Goal: Task Accomplishment & Management: Manage account settings

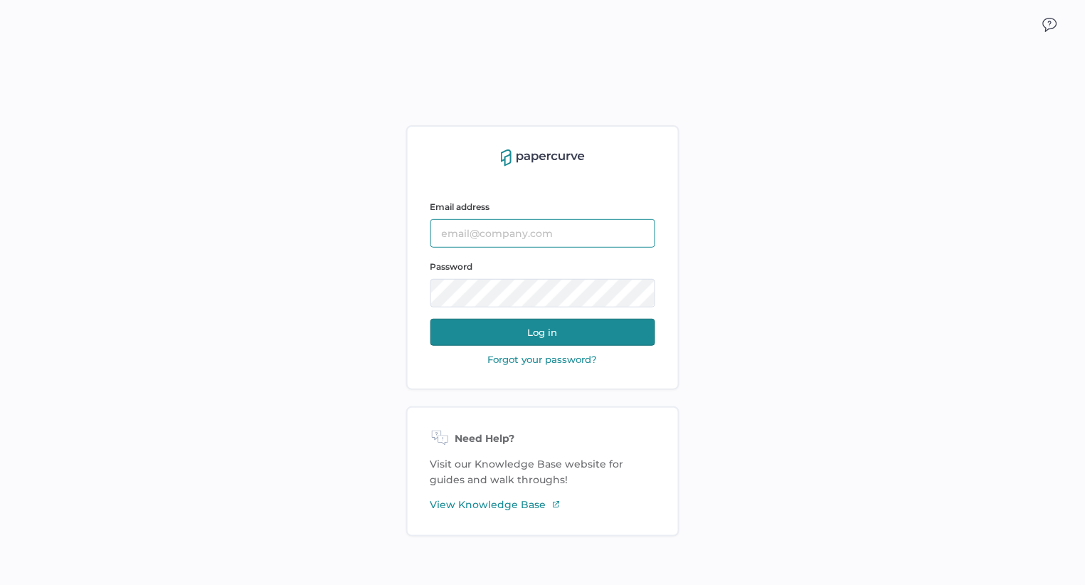
type input "Slee@saolrx.com"
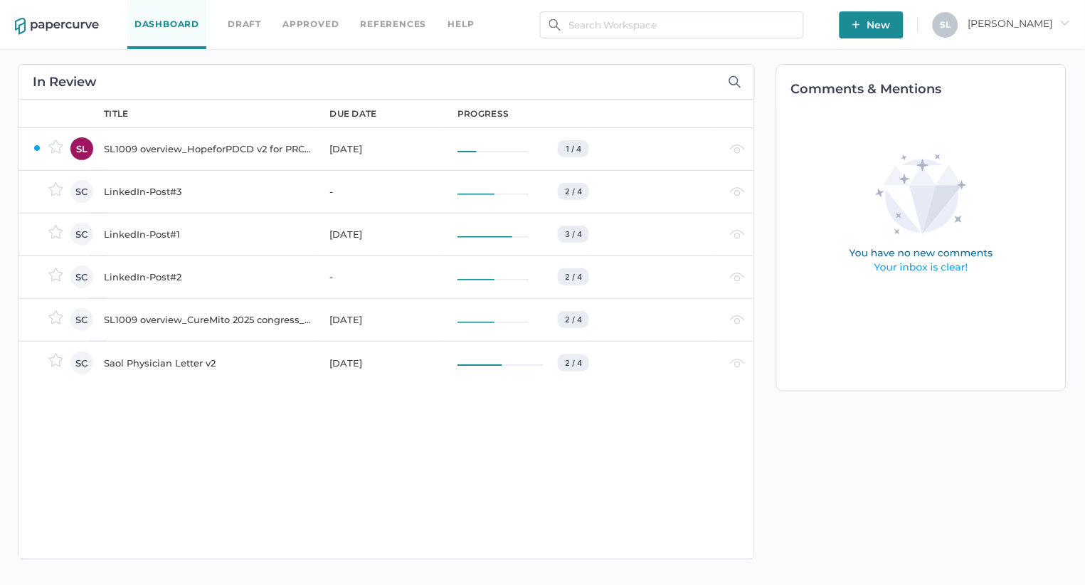
click at [149, 233] on div "LinkedIn-Post#1" at bounding box center [208, 233] width 209 height 17
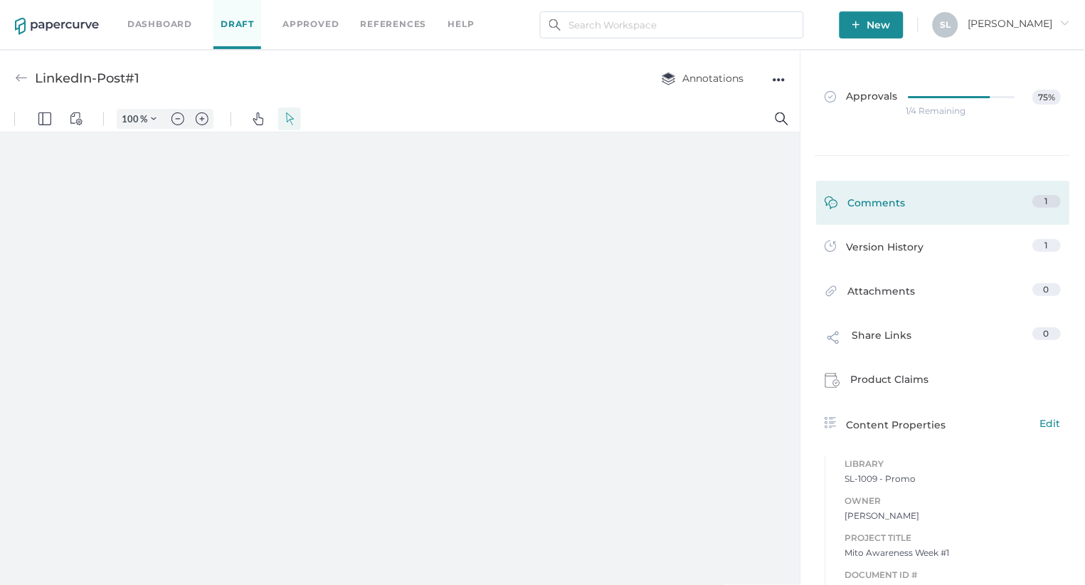
type input "135"
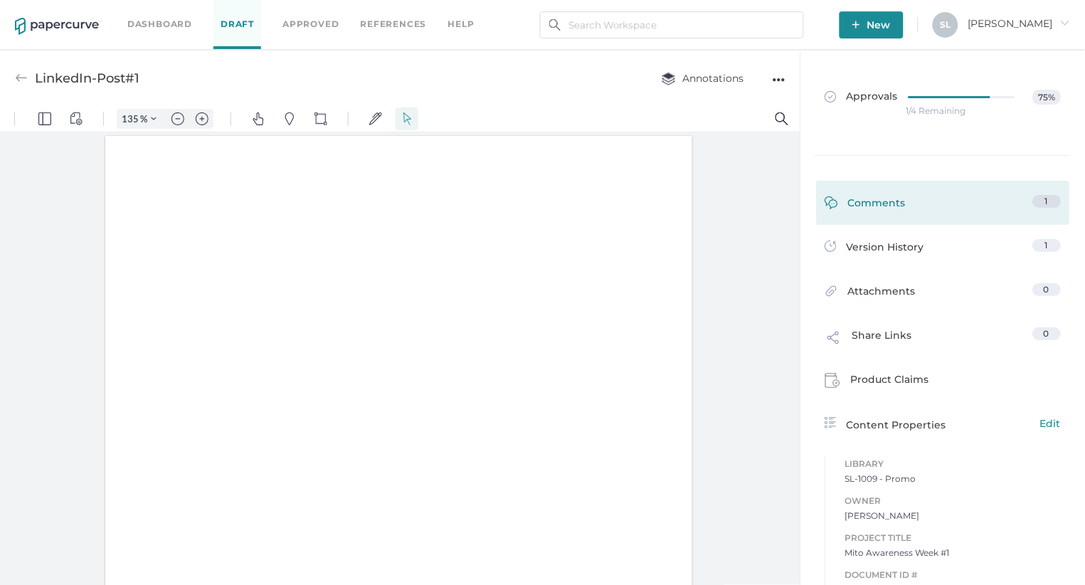
scroll to position [1, 0]
click at [875, 201] on div "Comments" at bounding box center [865, 206] width 81 height 22
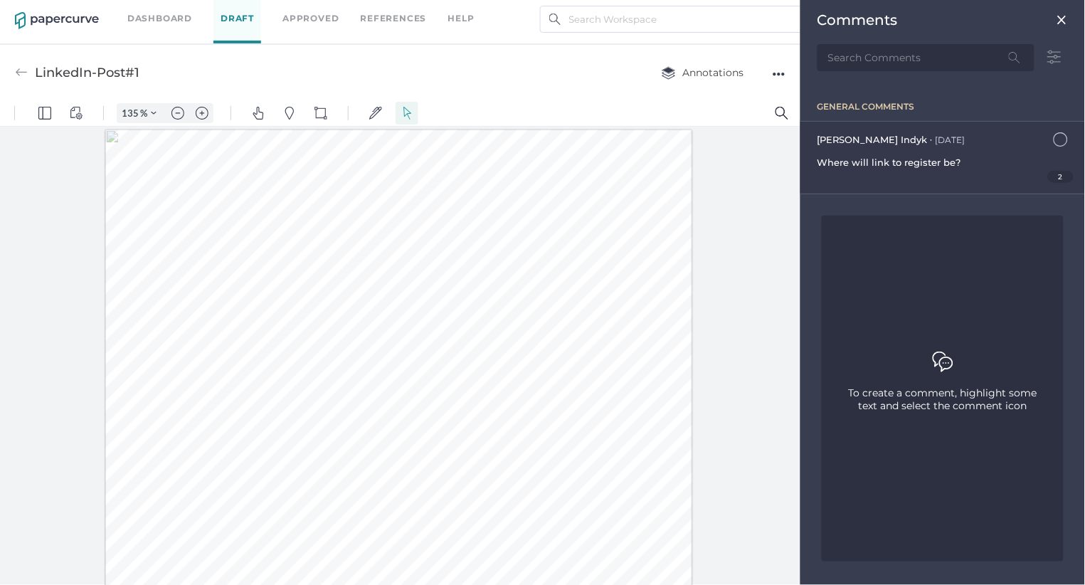
click at [911, 149] on div "Jennifer Indyk ● Sep 11 September 11, 2025 at 1:46pm Where will link to registe…" at bounding box center [942, 158] width 285 height 72
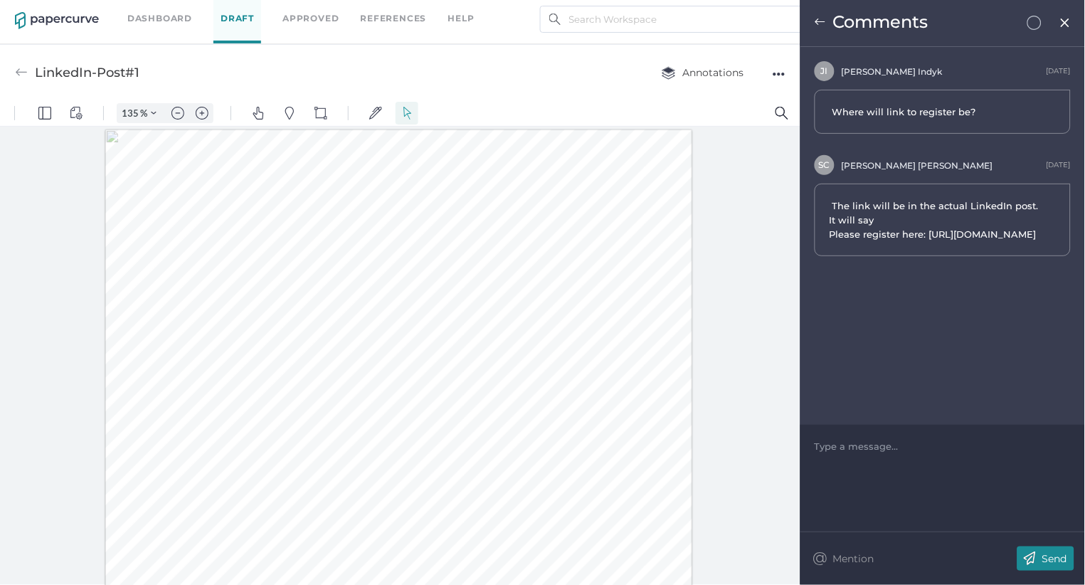
click at [822, 23] on img at bounding box center [819, 21] width 11 height 11
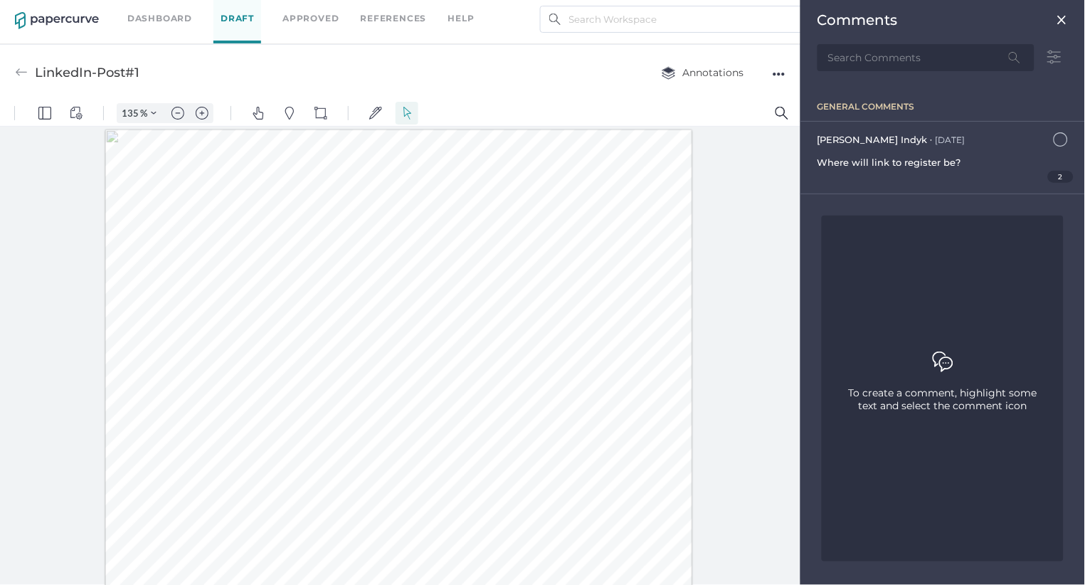
click at [1059, 20] on img at bounding box center [1061, 19] width 11 height 11
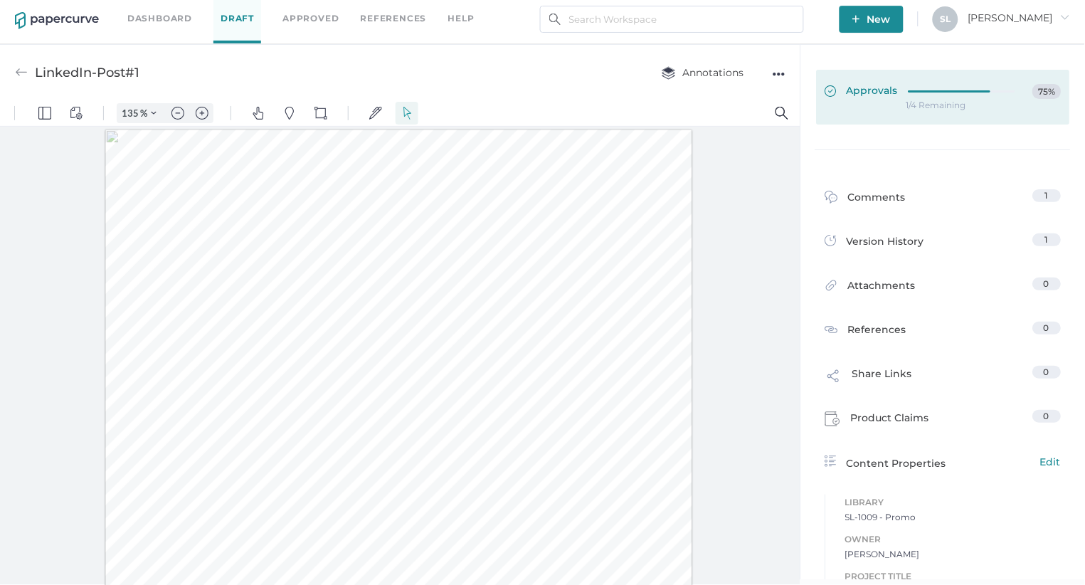
click at [871, 90] on span "Approvals" at bounding box center [861, 92] width 73 height 16
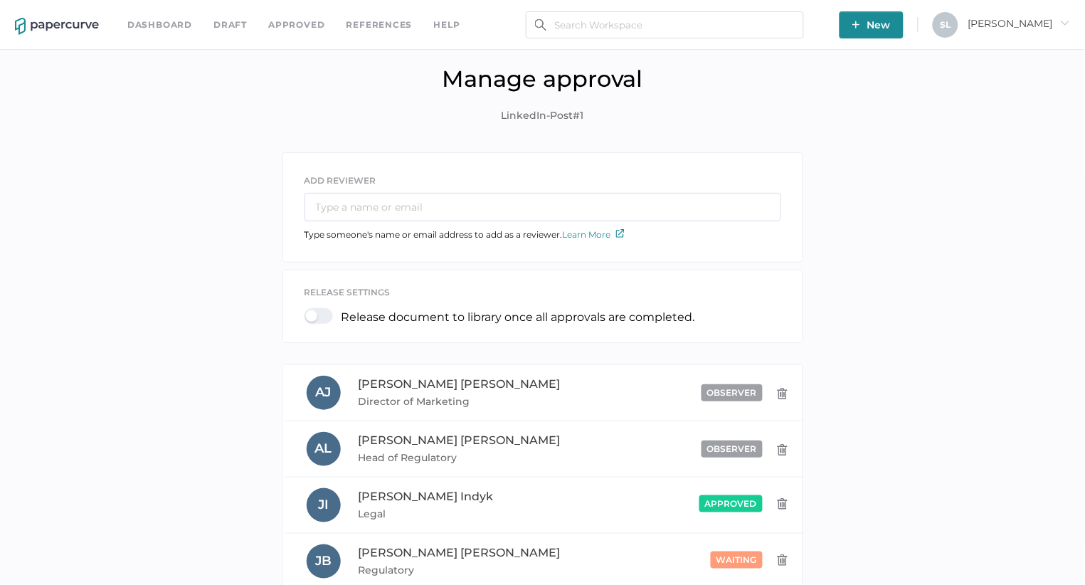
click at [310, 318] on div at bounding box center [322, 316] width 37 height 16
click at [307, 310] on input "checkbox" at bounding box center [307, 310] width 0 height 0
click at [164, 27] on link "Dashboard" at bounding box center [159, 25] width 65 height 16
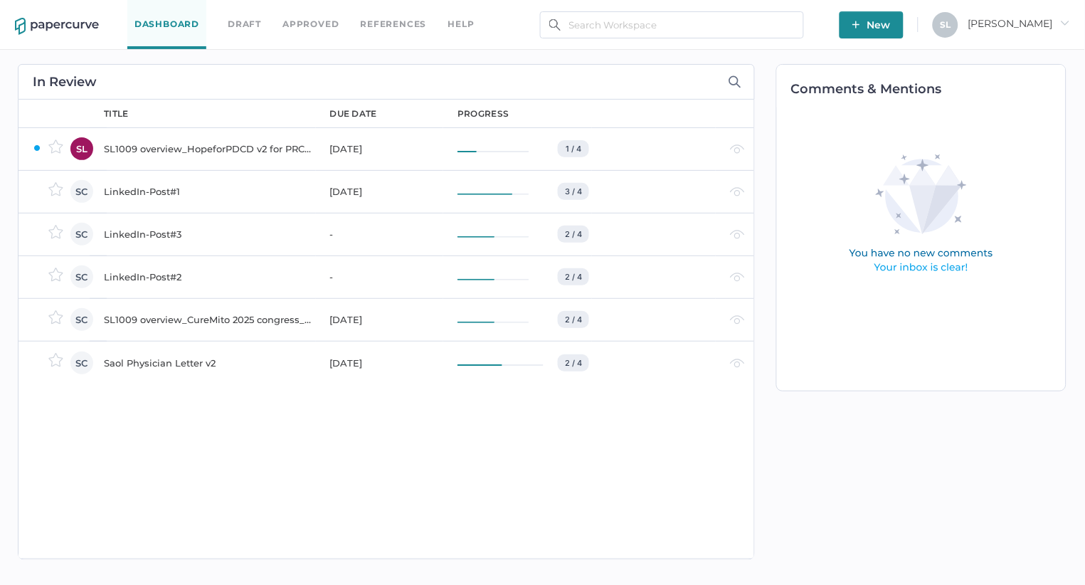
click at [252, 149] on div "SL1009 overview_HopeforPDCD v2 for PRC [DATE]" at bounding box center [208, 148] width 209 height 17
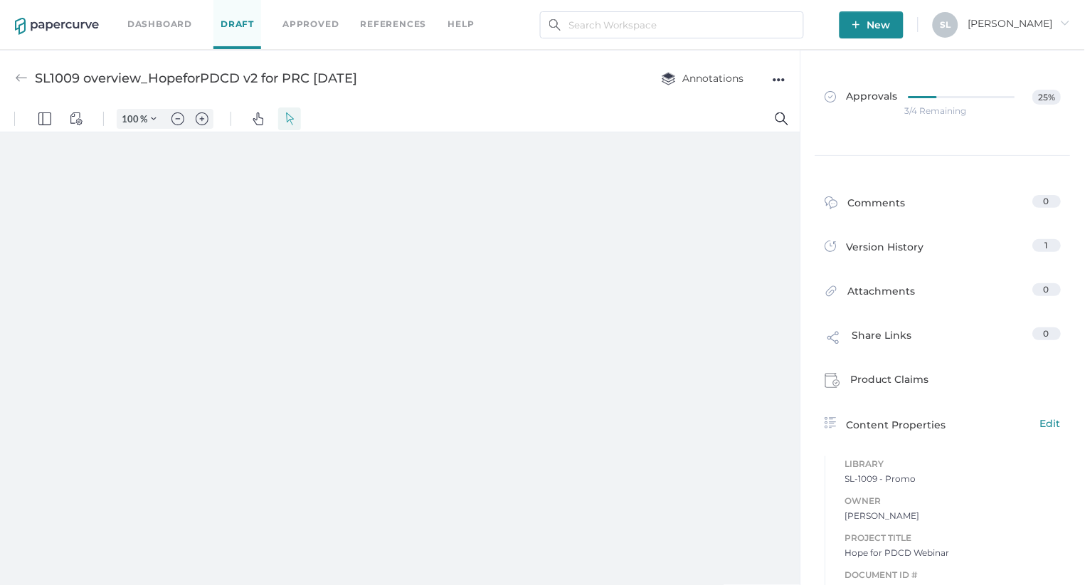
type input "135"
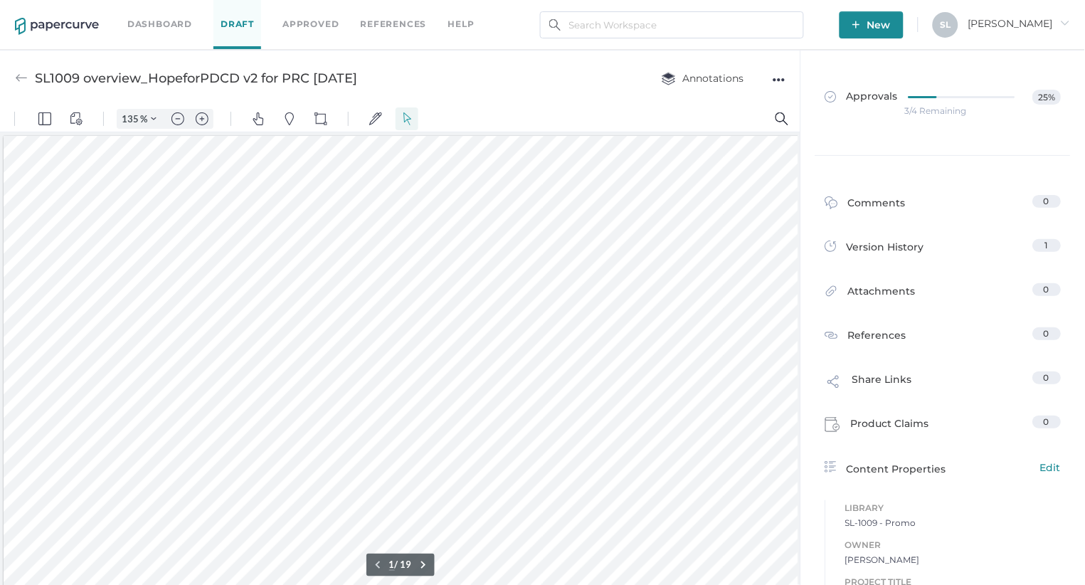
click at [21, 73] on img at bounding box center [21, 78] width 13 height 13
